Goal: Task Accomplishment & Management: Use online tool/utility

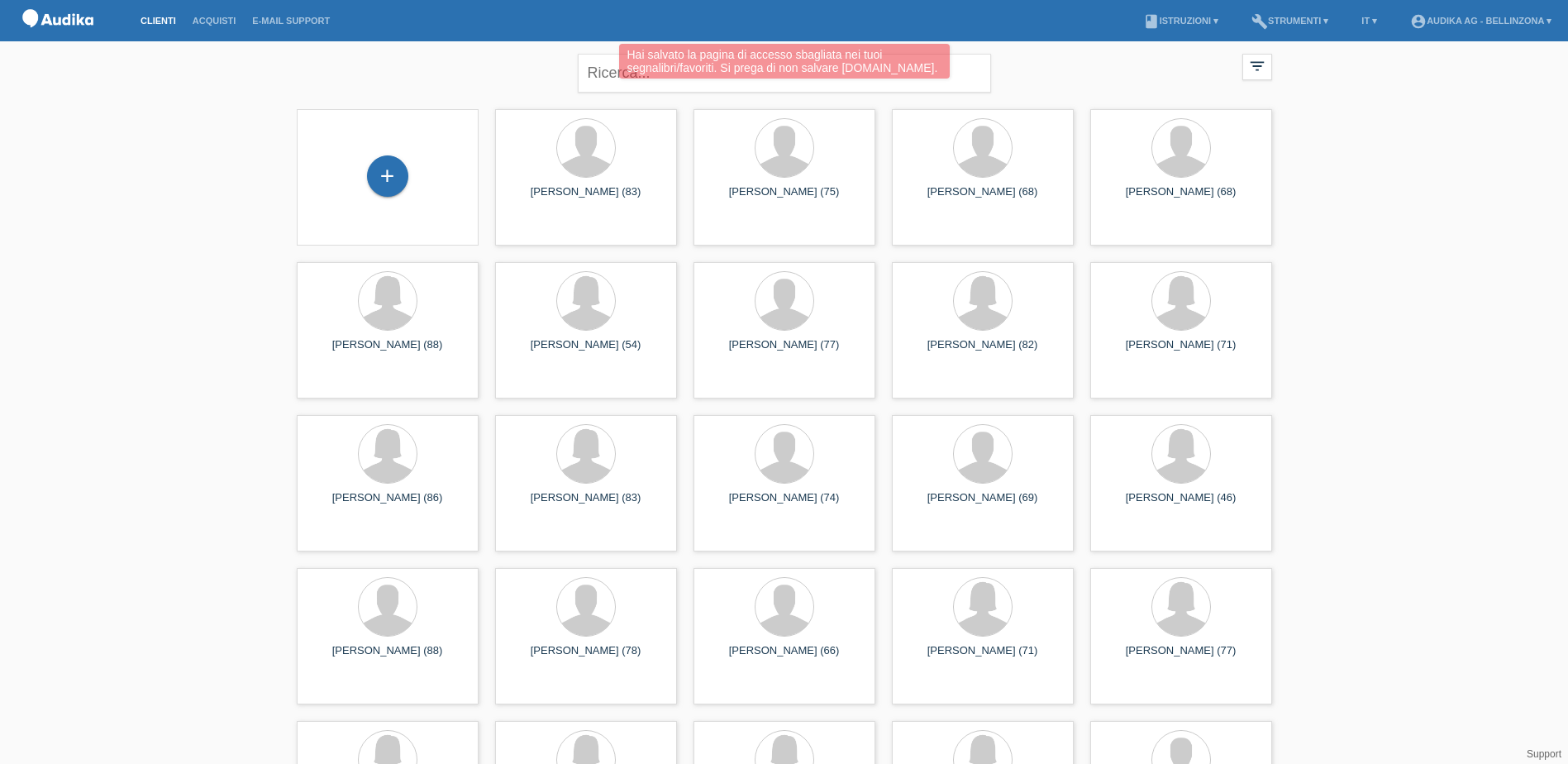
click at [600, 77] on div "Hai salvato la pagina di accesso sbagliata nei tuoi segnalibri/favoriti. Si pre…" at bounding box center [783, 63] width 940 height 39
click at [604, 72] on div "Hai salvato la pagina di accesso sbagliata nei tuoi segnalibri/favoriti. Si pre…" at bounding box center [783, 63] width 940 height 39
click at [591, 69] on div "Hai salvato la pagina di accesso sbagliata nei tuoi segnalibri/favoriti. Si pre…" at bounding box center [783, 63] width 940 height 39
click at [595, 69] on input "text" at bounding box center [784, 73] width 414 height 39
type input "ful"
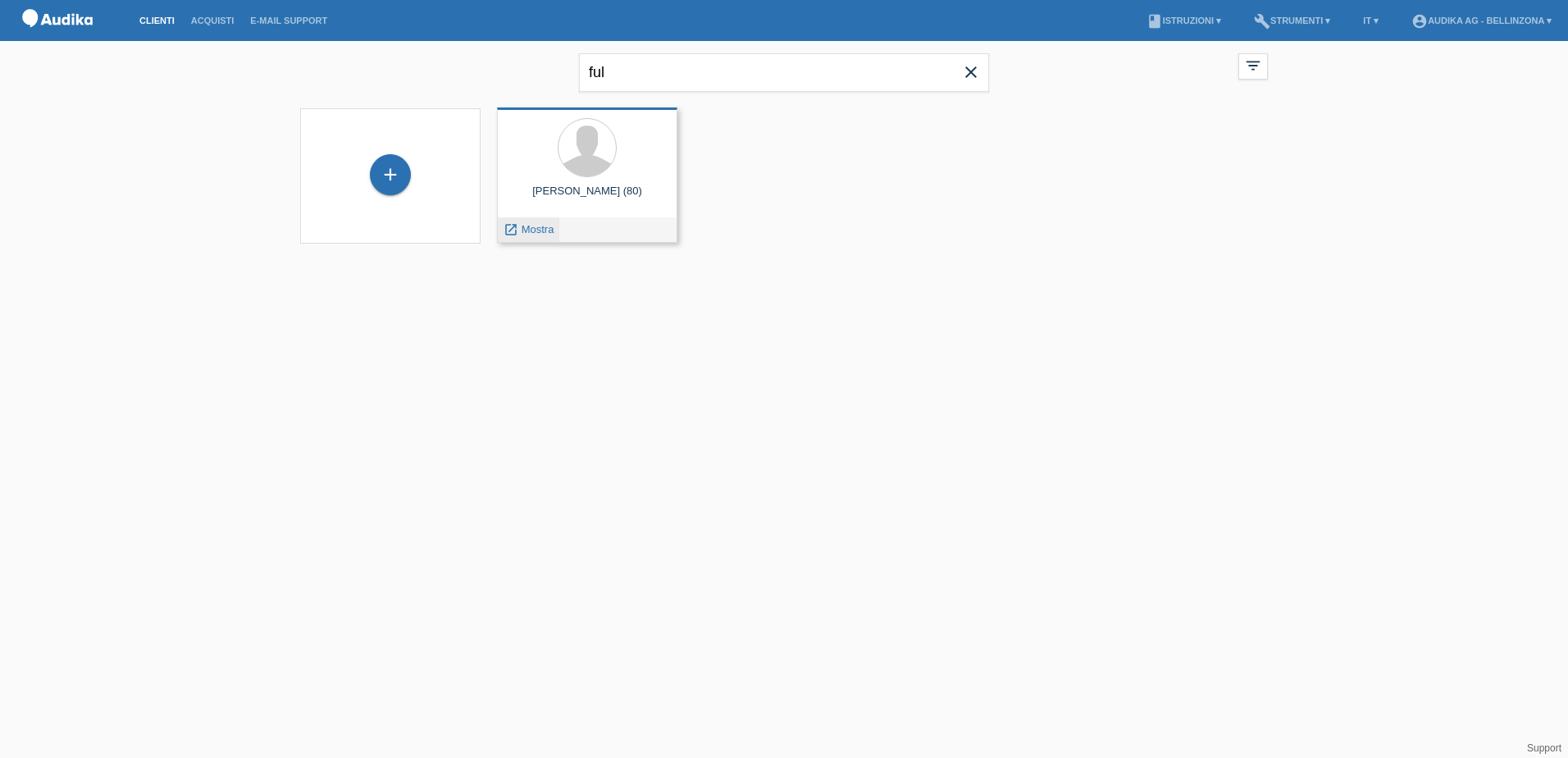
click at [510, 228] on icon "launch" at bounding box center [510, 229] width 15 height 15
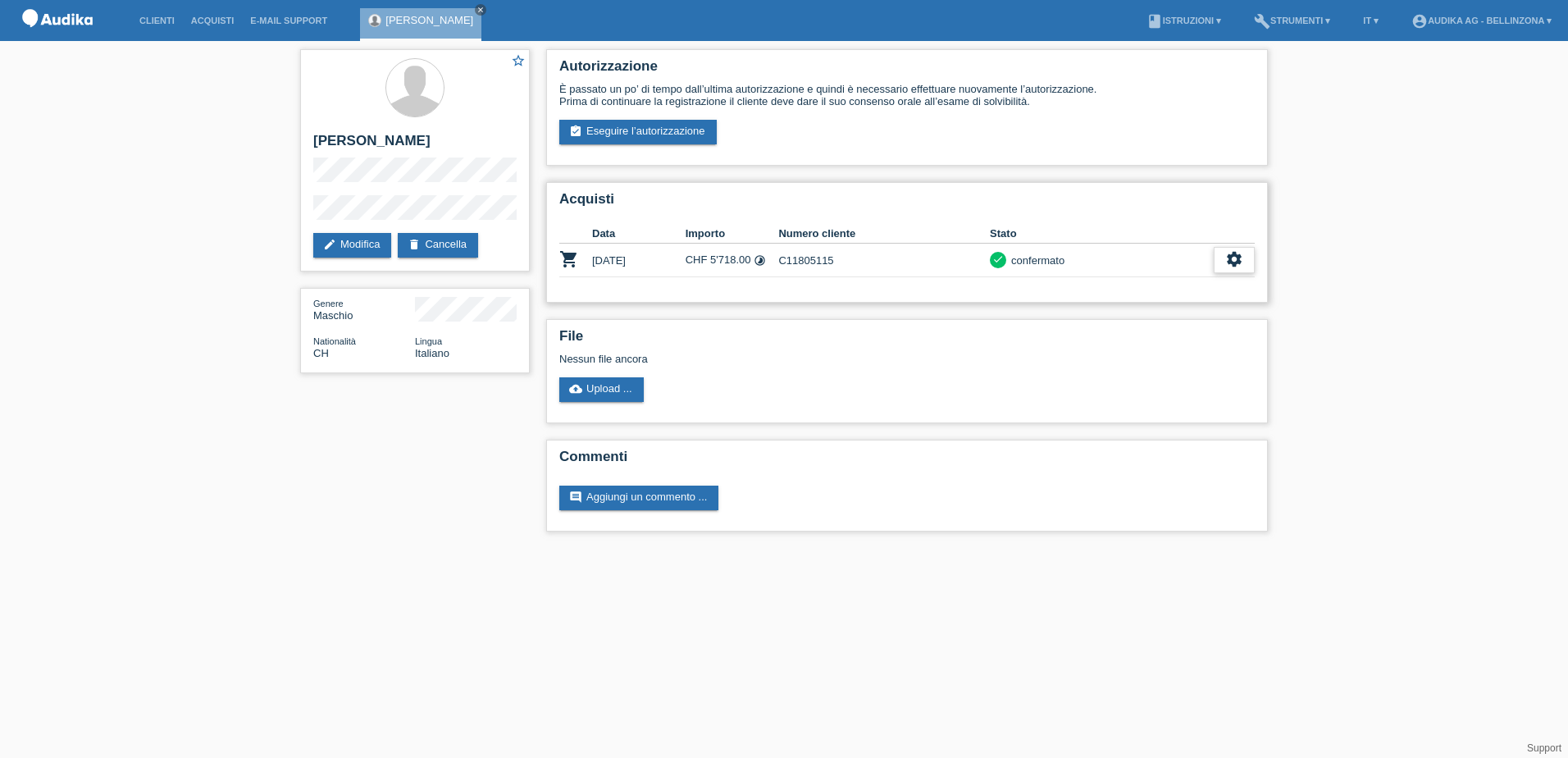
click at [1237, 252] on icon "settings" at bounding box center [1234, 259] width 18 height 18
click at [1109, 333] on span "Scaricare dettagli sul finanziamento" at bounding box center [1144, 334] width 173 height 19
